Goal: Task Accomplishment & Management: Use online tool/utility

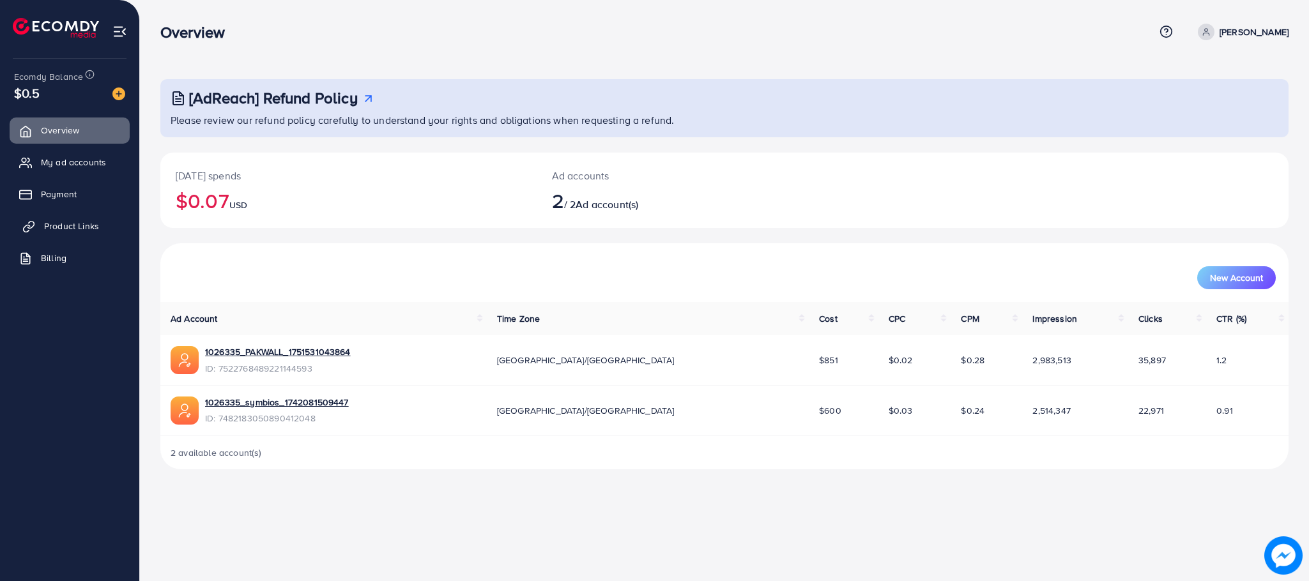
click at [85, 236] on link "Product Links" at bounding box center [70, 226] width 120 height 26
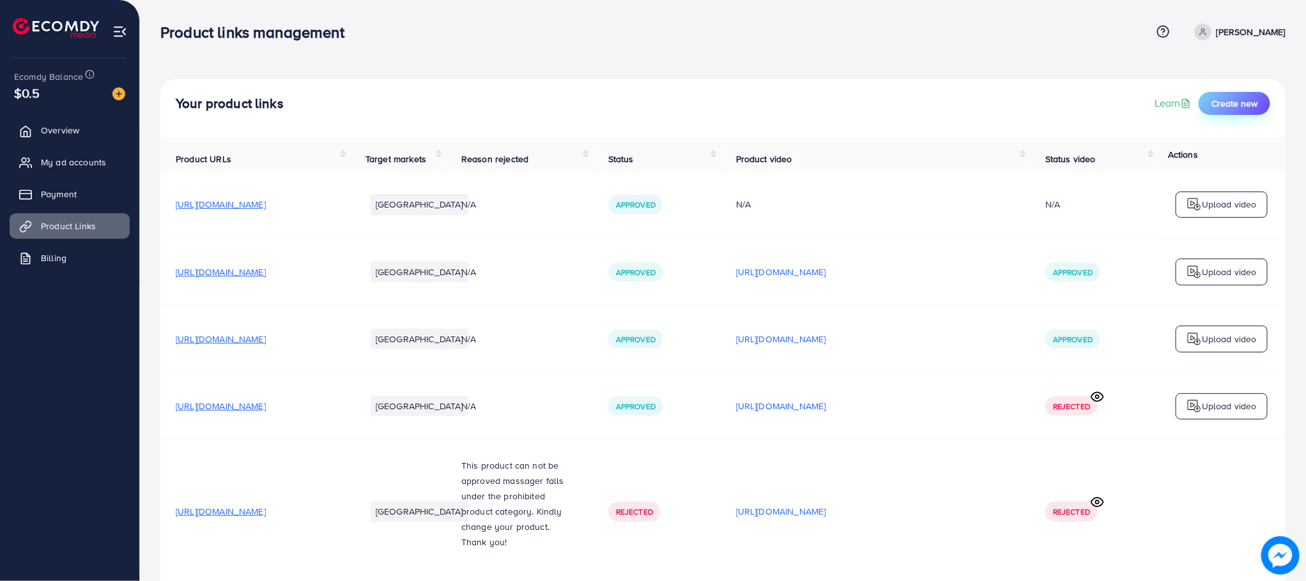
click at [1246, 98] on span "Create new" at bounding box center [1234, 103] width 46 height 13
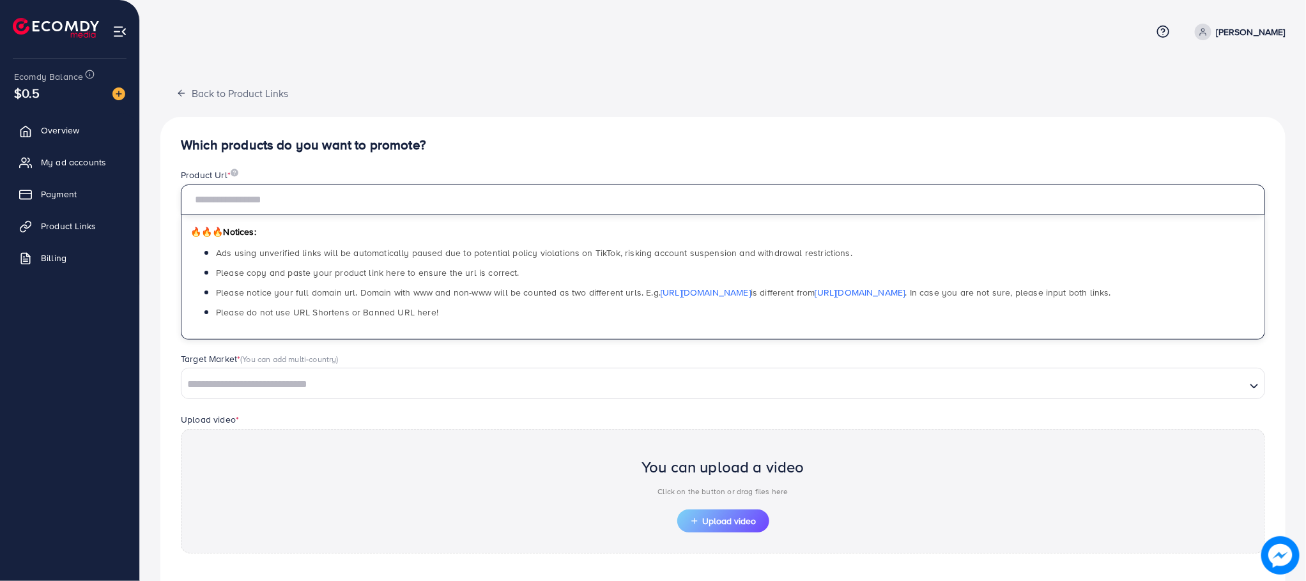
paste input "**********"
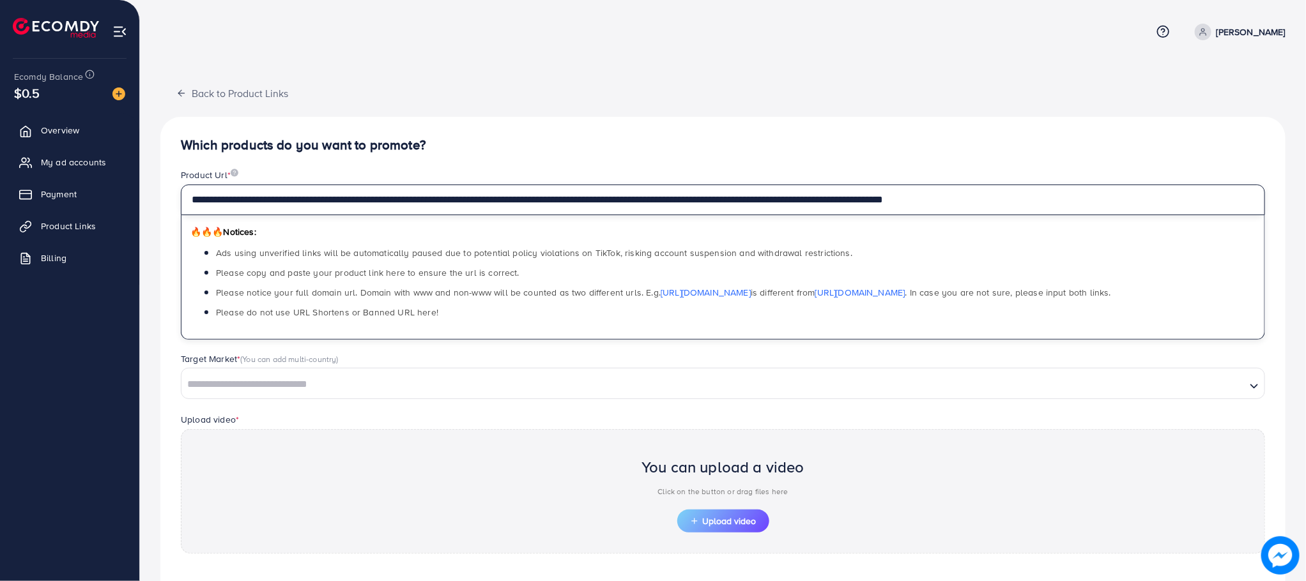
type input "**********"
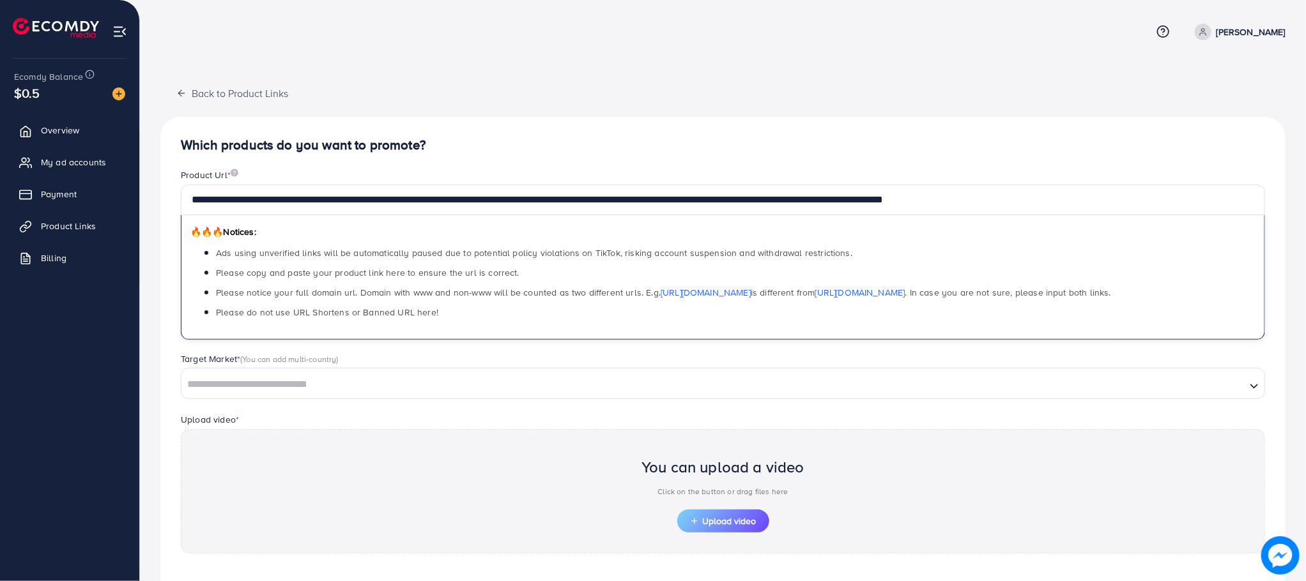
click at [1230, 399] on div "Loading..." at bounding box center [723, 383] width 1084 height 31
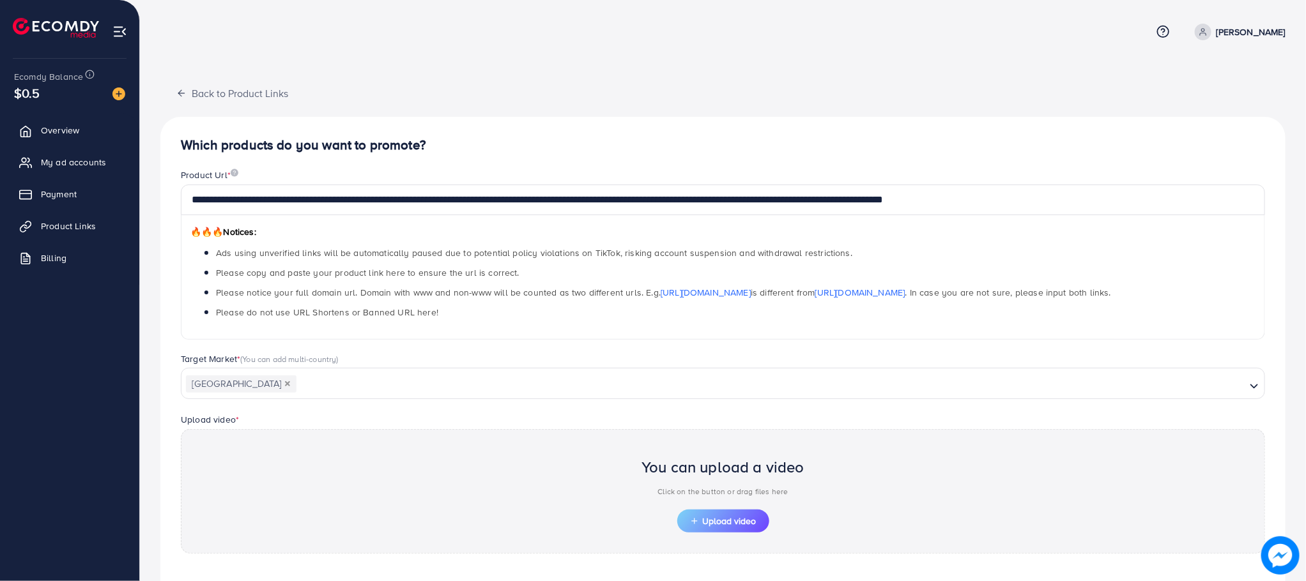
click at [409, 462] on div "**********" at bounding box center [722, 385] width 1125 height 536
click at [660, 376] on input "Search for option" at bounding box center [771, 385] width 947 height 20
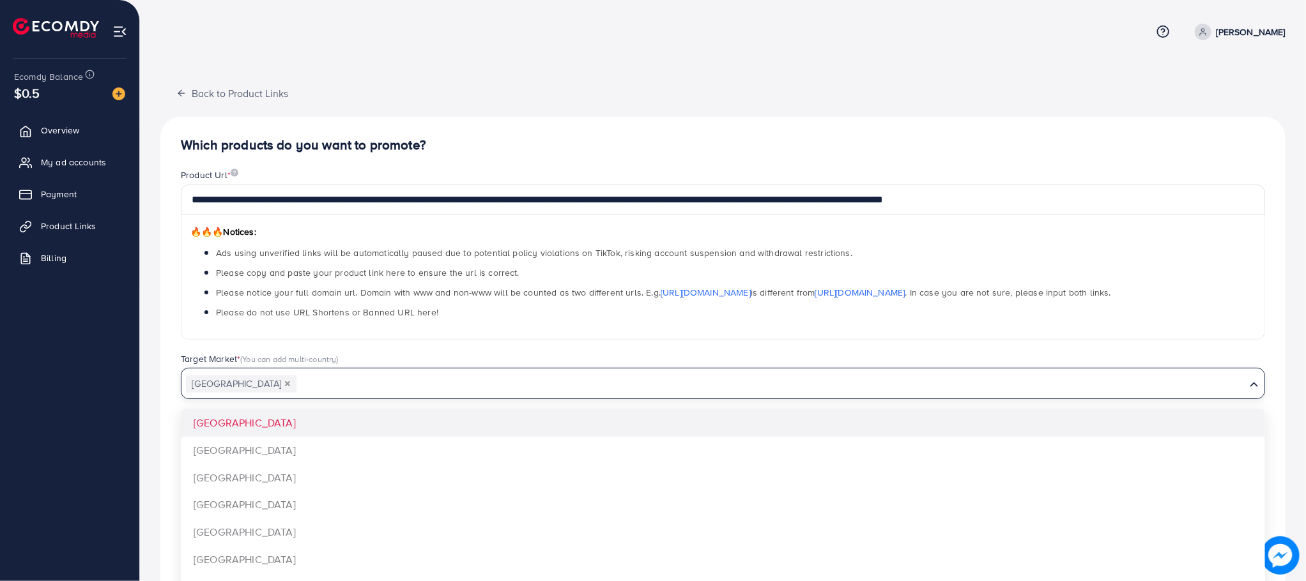
click at [285, 384] on icon "Deselect Oman" at bounding box center [287, 383] width 5 height 5
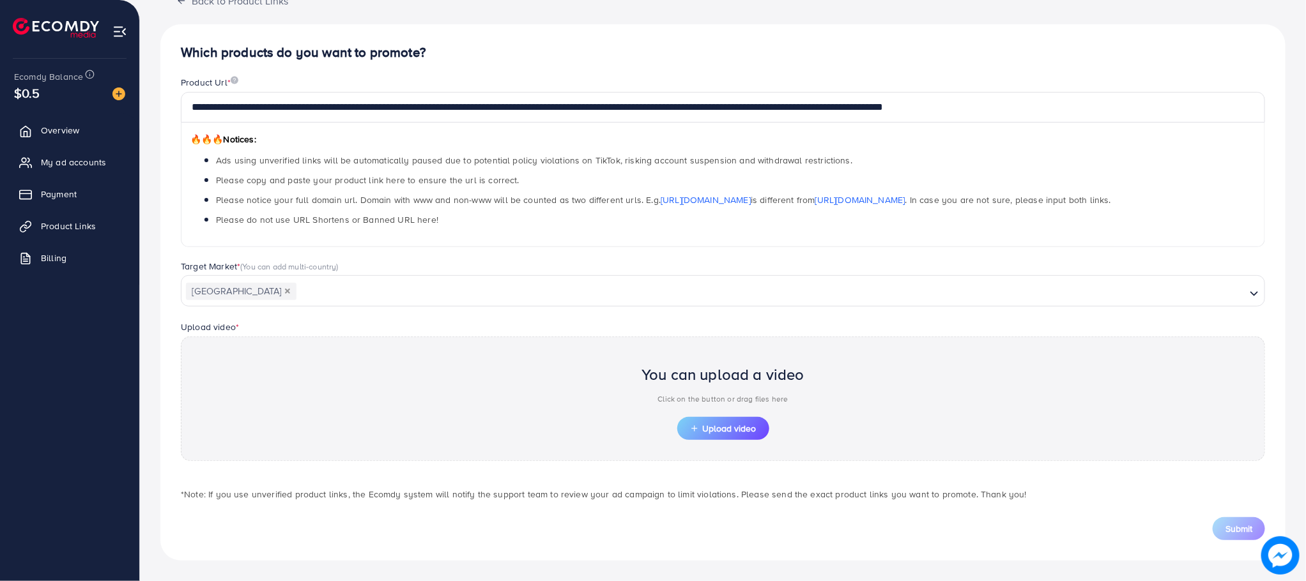
click at [284, 387] on div "**********" at bounding box center [722, 292] width 1125 height 536
click at [709, 429] on span "Upload video" at bounding box center [723, 428] width 66 height 9
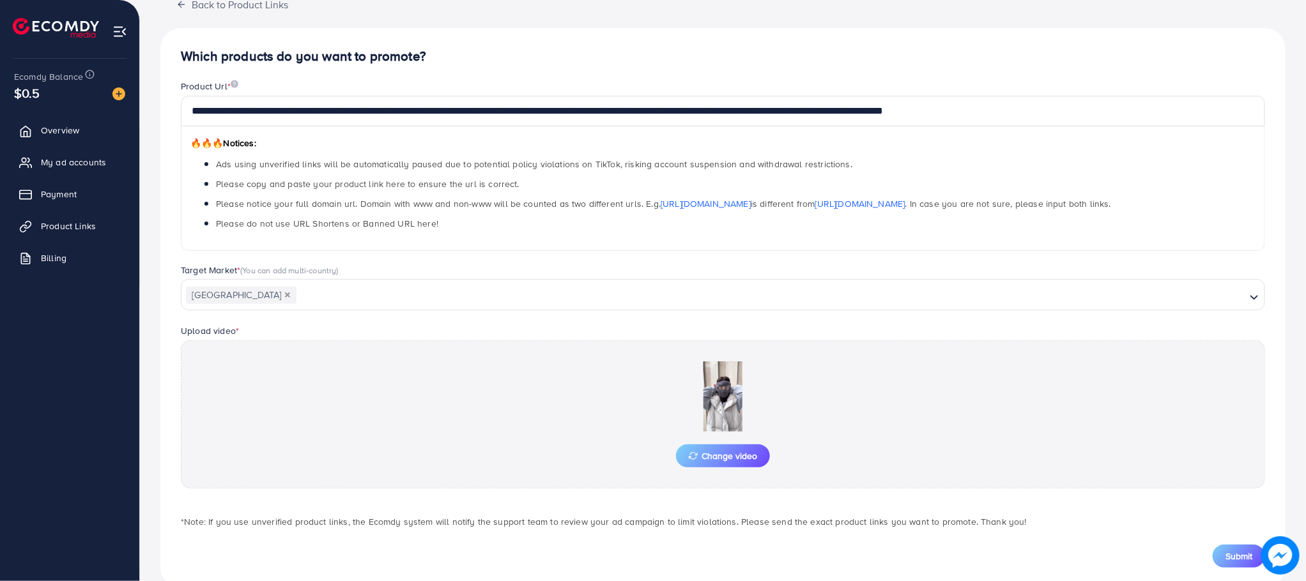
scroll to position [119, 0]
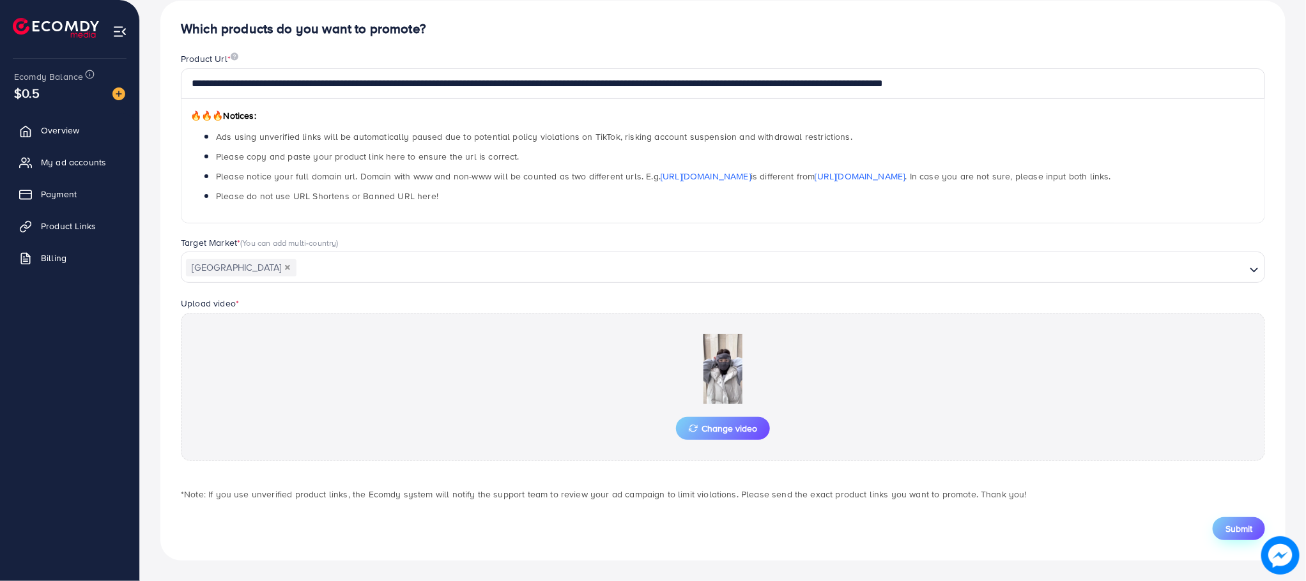
click at [1232, 535] on button "Submit" at bounding box center [1238, 528] width 52 height 23
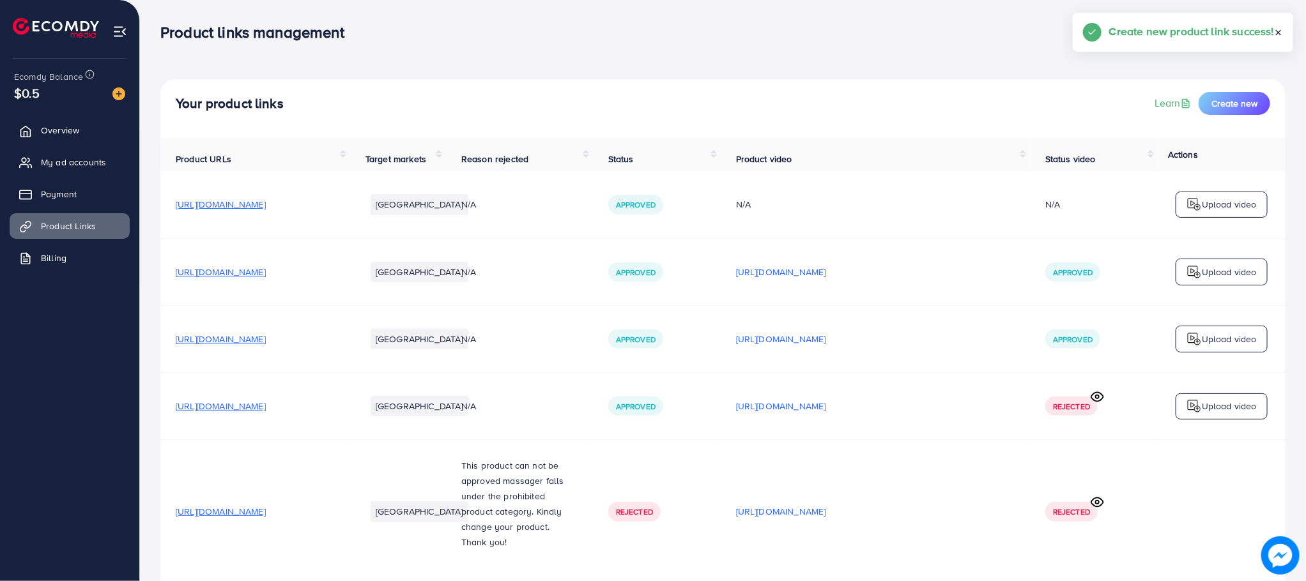
click at [1290, 554] on img at bounding box center [1280, 556] width 38 height 38
click at [75, 253] on link "Billing" at bounding box center [70, 258] width 120 height 26
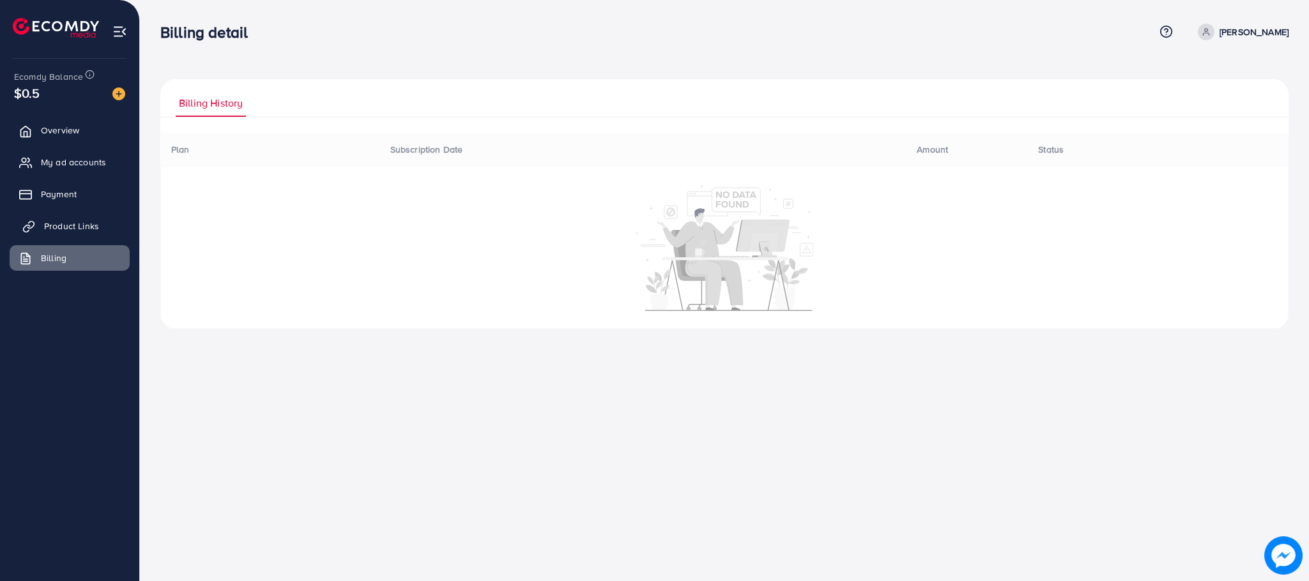
click at [80, 230] on span "Product Links" at bounding box center [71, 226] width 55 height 13
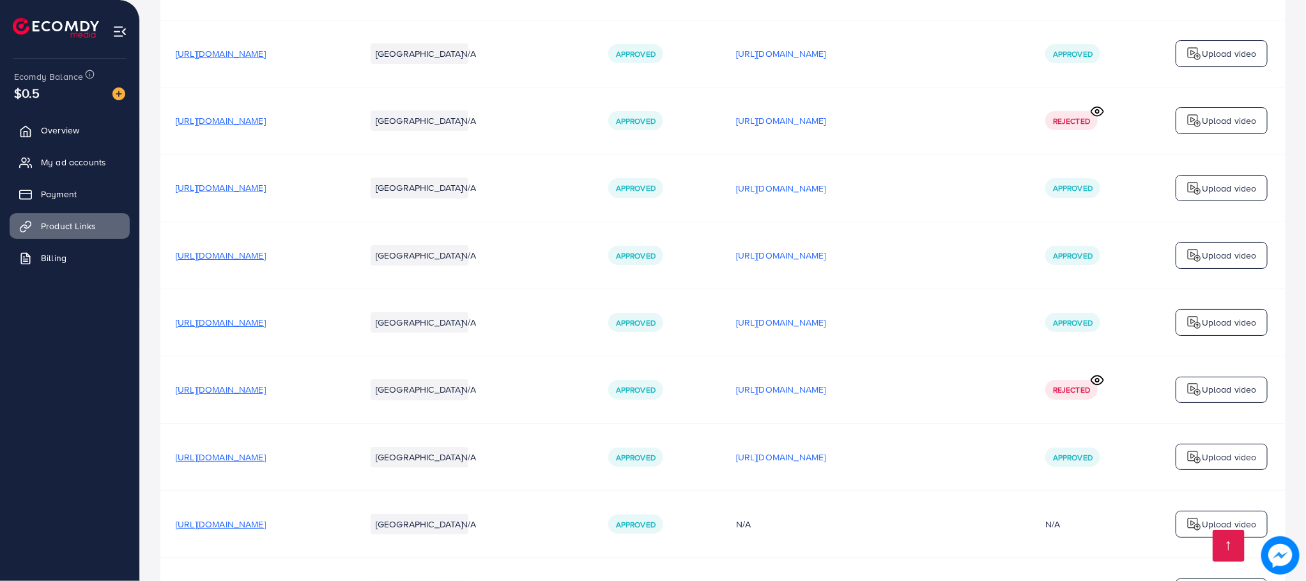
scroll to position [8712, 0]
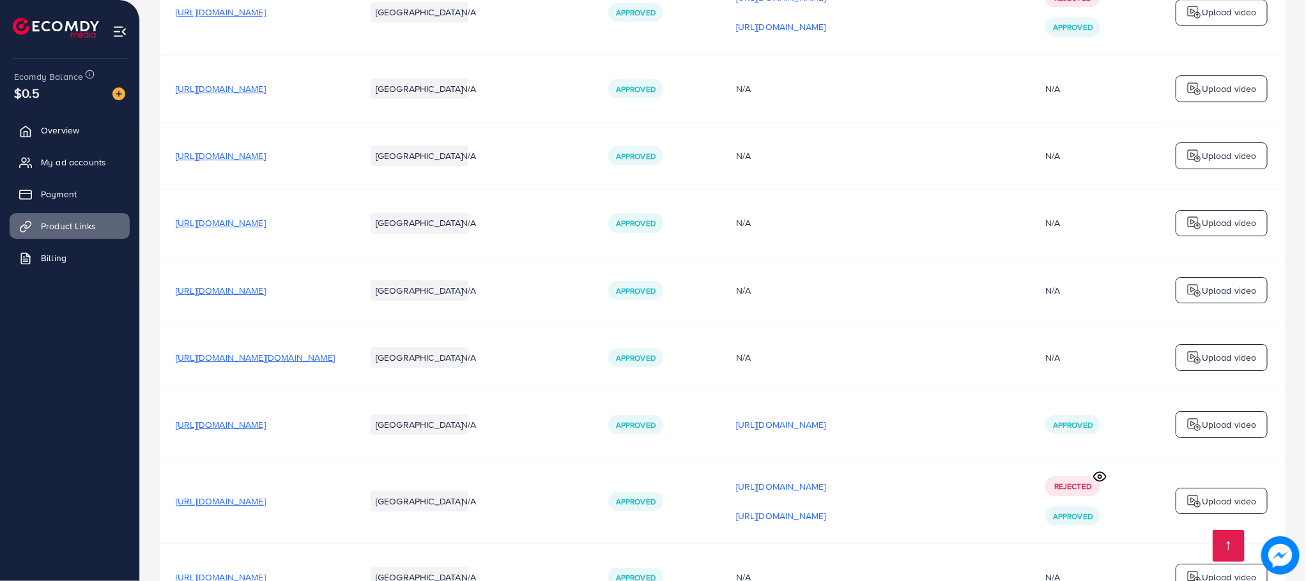
scroll to position [6988, 0]
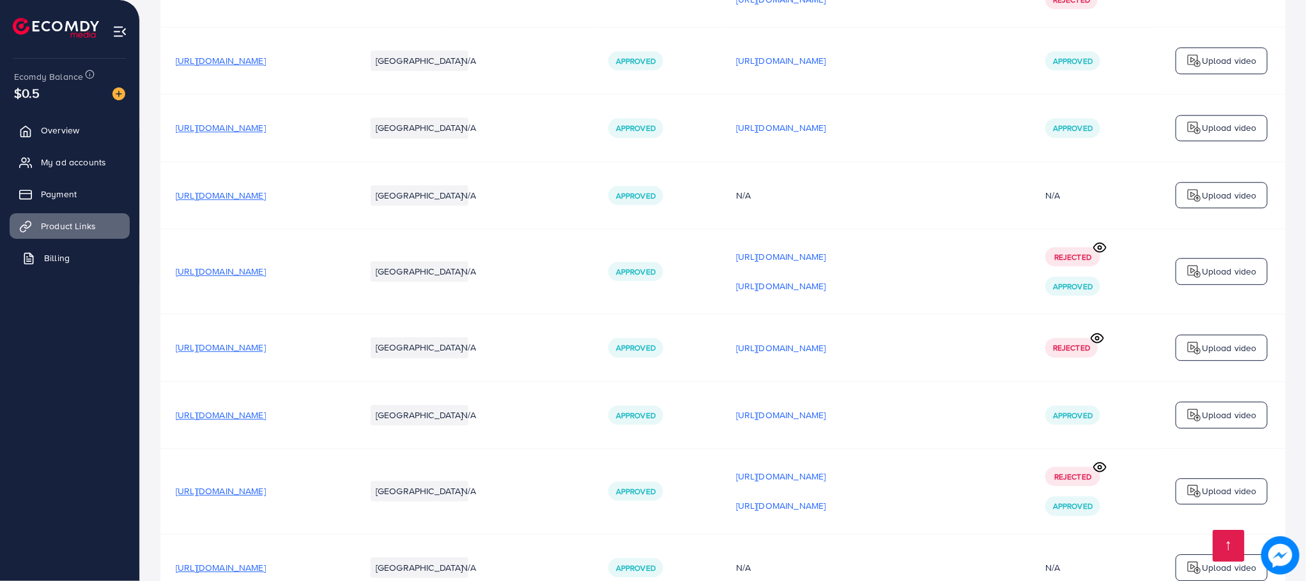
click at [61, 259] on span "Billing" at bounding box center [57, 258] width 26 height 13
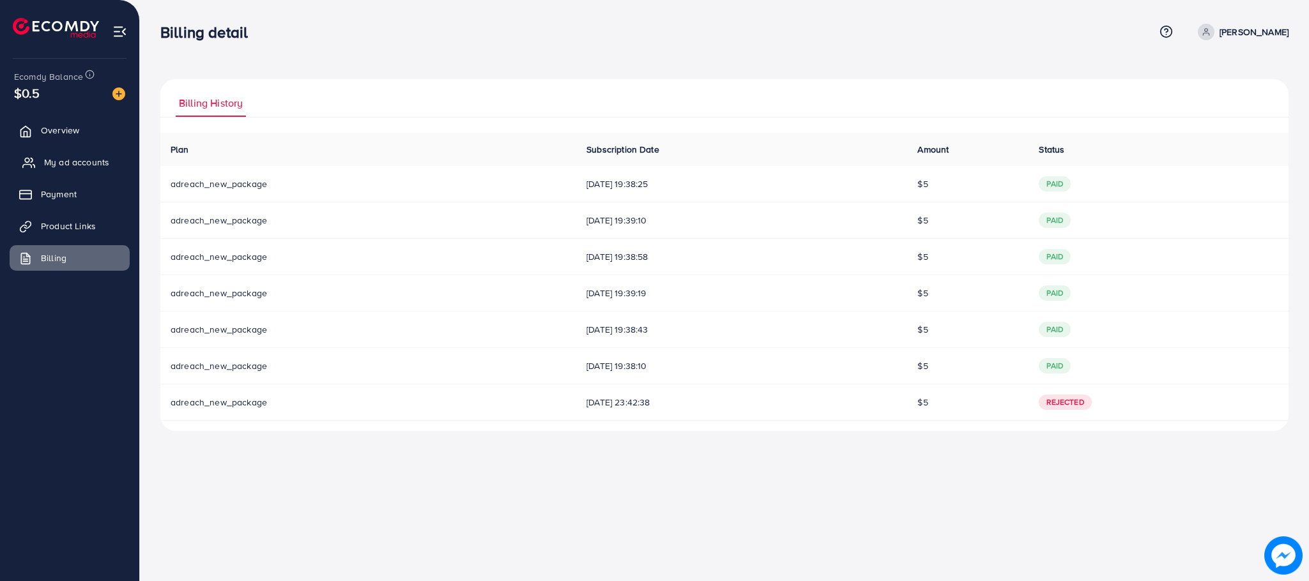
click at [63, 164] on span "My ad accounts" at bounding box center [76, 162] width 65 height 13
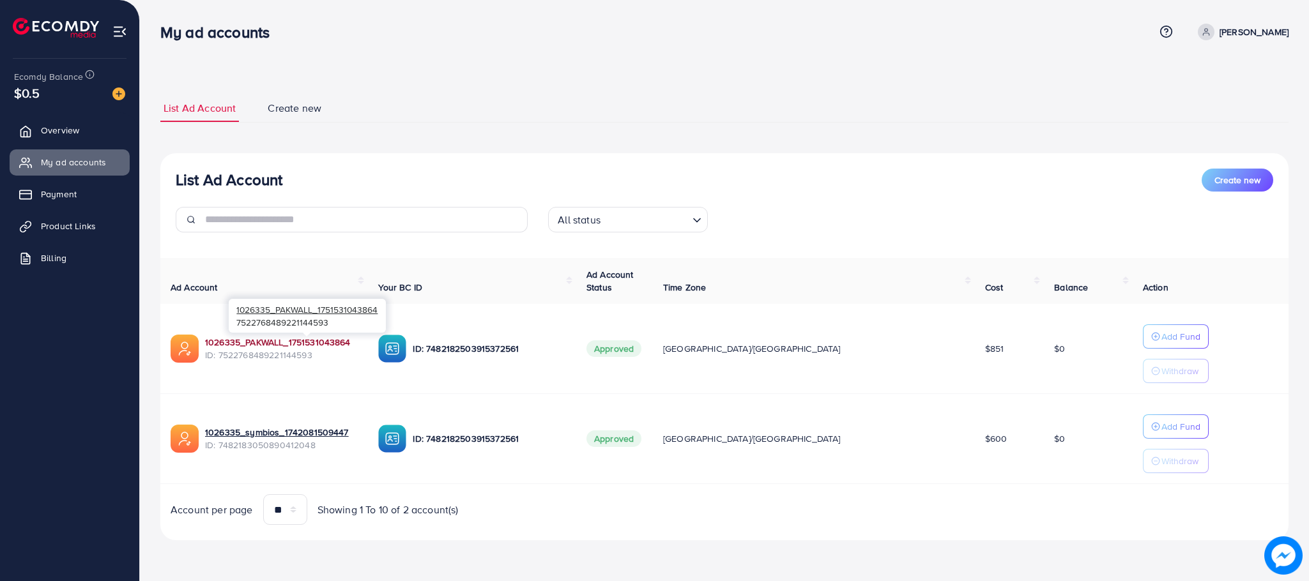
click at [315, 344] on link "1026335_PAKWALL_1751531043864" at bounding box center [278, 342] width 146 height 13
click at [1288, 552] on img at bounding box center [1283, 555] width 36 height 36
click at [73, 265] on link "Billing" at bounding box center [70, 258] width 120 height 26
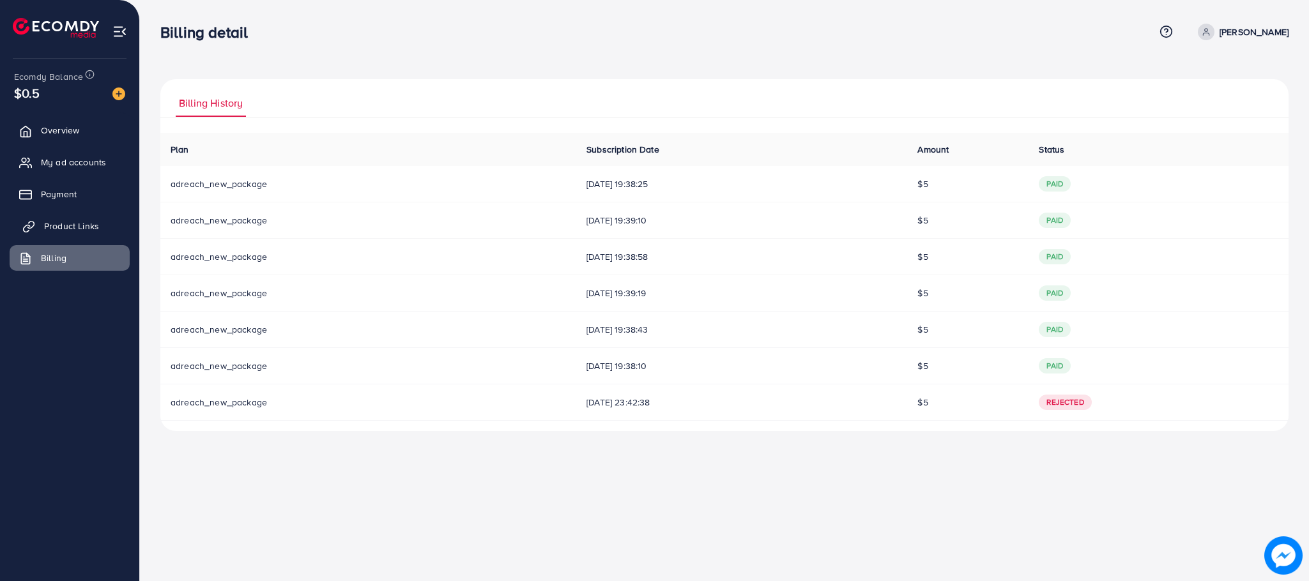
click at [81, 218] on link "Product Links" at bounding box center [70, 226] width 120 height 26
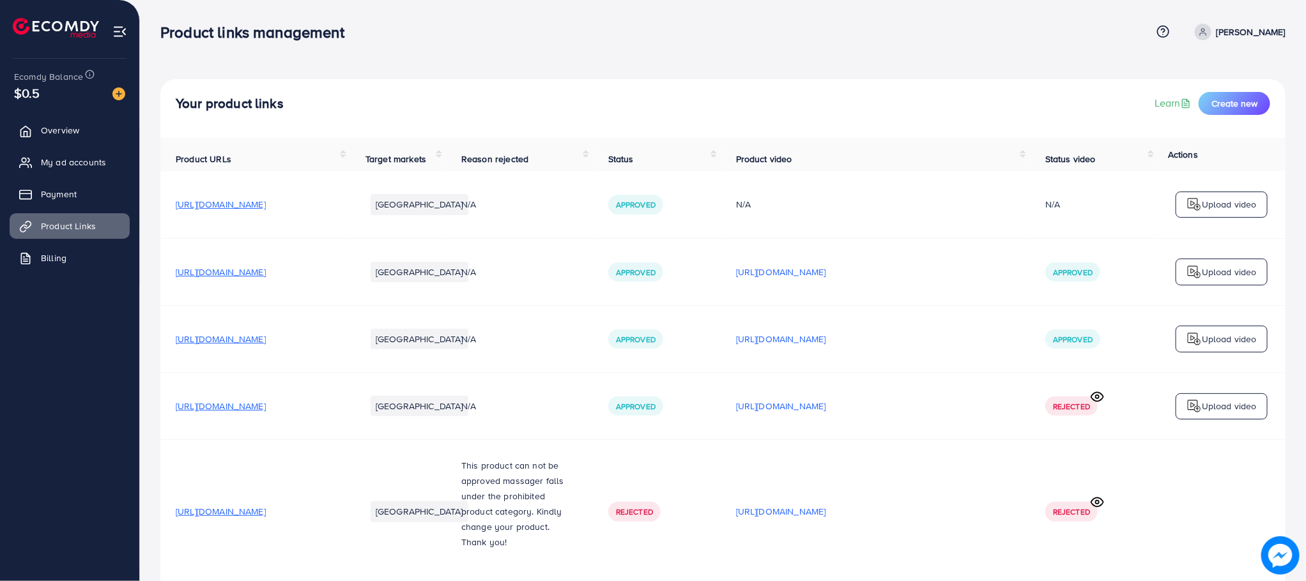
drag, startPoint x: 1304, startPoint y: 20, endPoint x: 1308, endPoint y: 171, distance: 150.8
click at [1306, 177] on html "Product links management Help Center Contact Support Term and policy About Us M…" at bounding box center [653, 290] width 1306 height 581
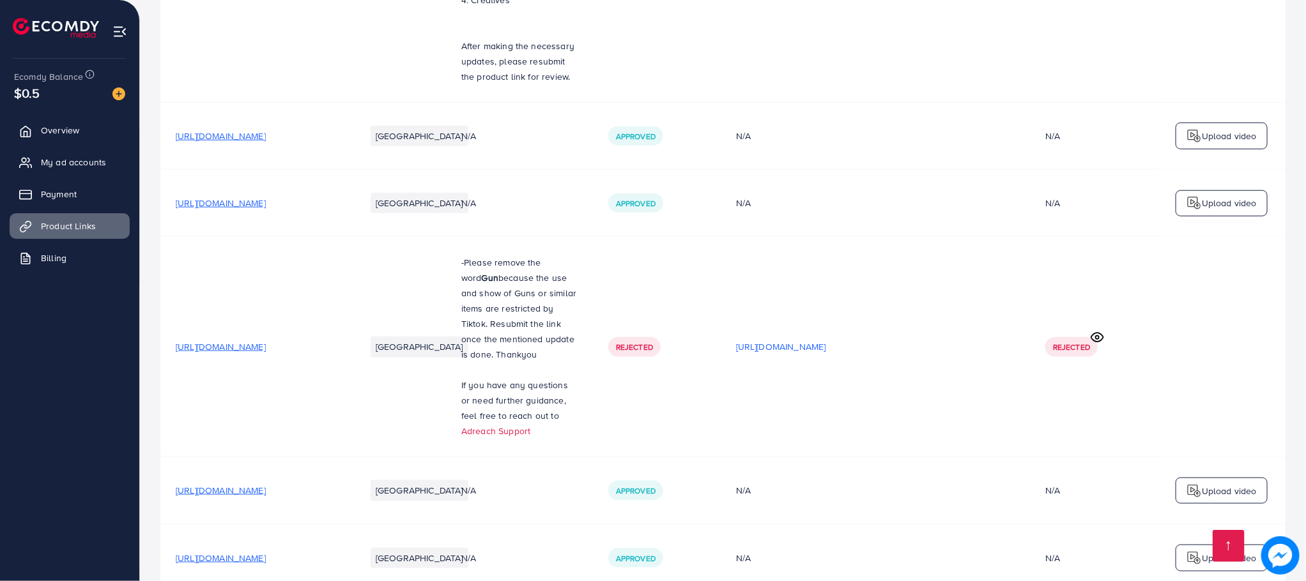
scroll to position [8712, 0]
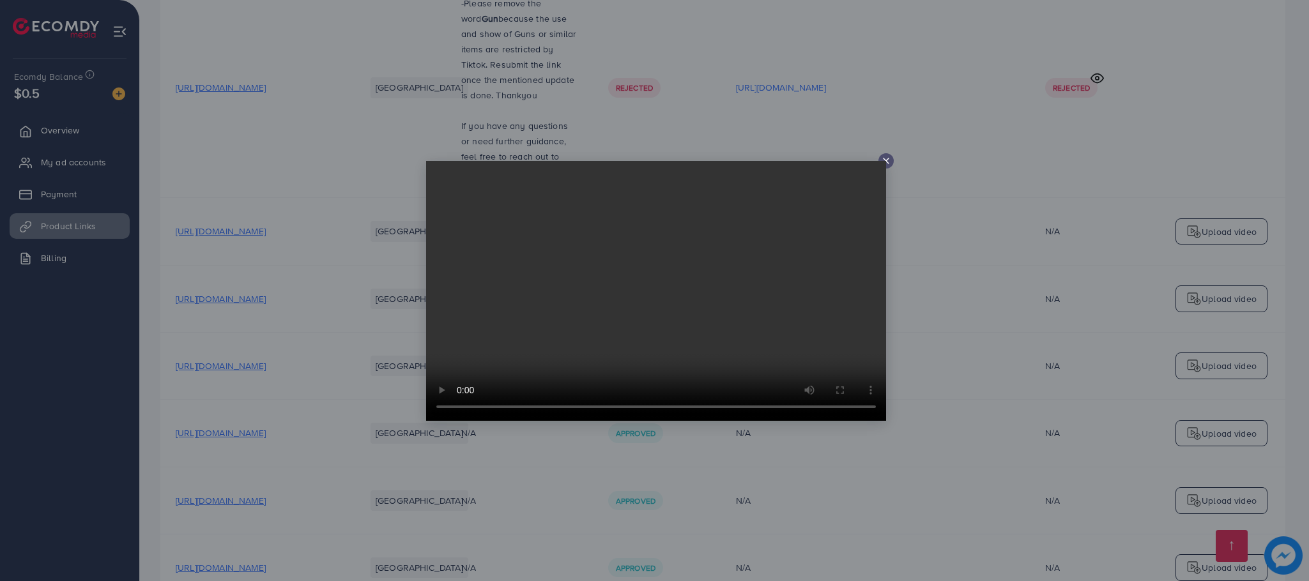
click at [893, 150] on div at bounding box center [654, 290] width 1309 height 581
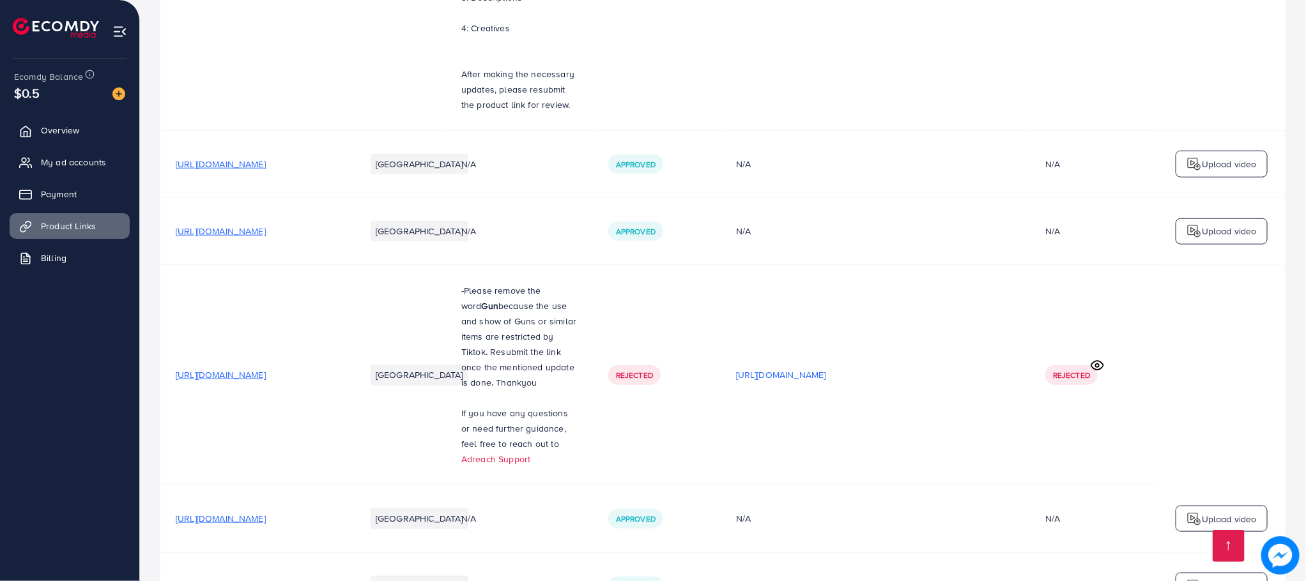
scroll to position [8712, 0]
